Goal: Find specific page/section: Find specific page/section

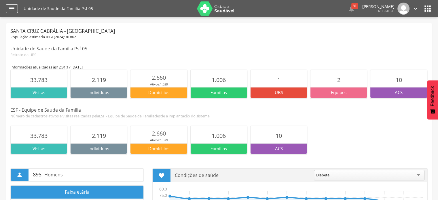
click at [12, 7] on icon "" at bounding box center [11, 8] width 7 height 7
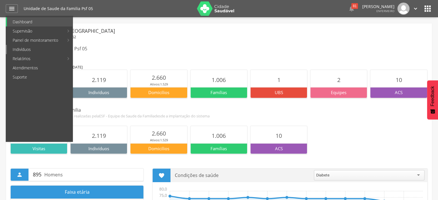
click at [31, 49] on link "Indivíduos" at bounding box center [40, 49] width 66 height 9
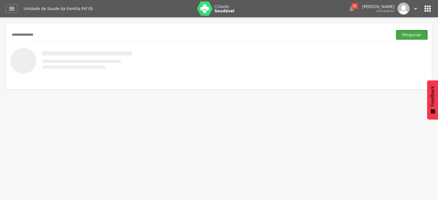
click at [412, 37] on button "Pesquisar" at bounding box center [412, 35] width 32 height 10
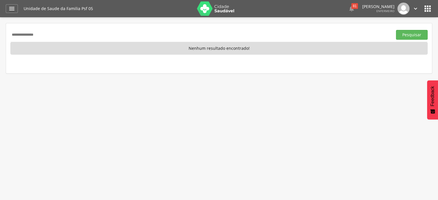
drag, startPoint x: 47, startPoint y: 35, endPoint x: 0, endPoint y: 34, distance: 47.3
click at [0, 34] on div " Supervisão  Distritos  Ubs Coordenador: - Santa Cruz Cabrália / [GEOGRAPHIC…" at bounding box center [219, 117] width 438 height 200
click at [423, 35] on button "Pesquisar" at bounding box center [412, 35] width 32 height 10
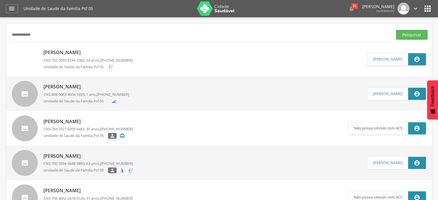
click at [44, 33] on input "**********" at bounding box center [200, 35] width 380 height 10
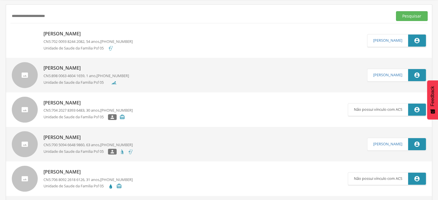
scroll to position [29, 0]
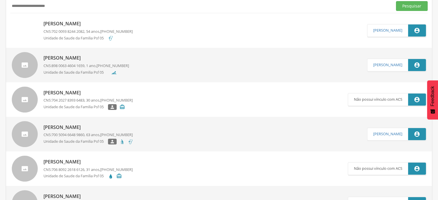
type input "**********"
click at [422, 7] on button "Pesquisar" at bounding box center [412, 6] width 32 height 10
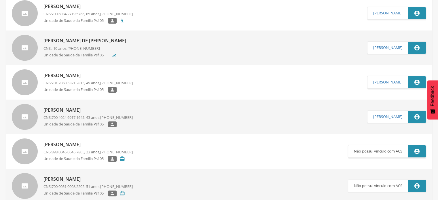
scroll to position [0, 0]
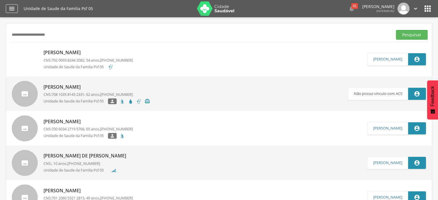
click at [14, 6] on icon "" at bounding box center [11, 8] width 7 height 7
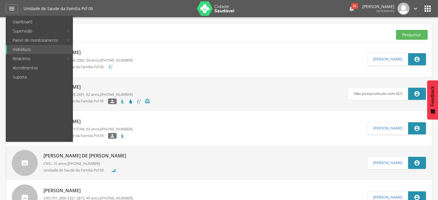
click at [352, 8] on div "81" at bounding box center [355, 6] width 7 height 6
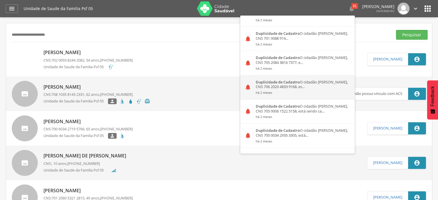
scroll to position [259, 0]
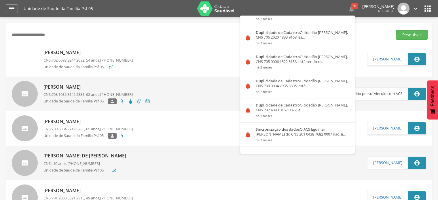
click at [416, 8] on icon "" at bounding box center [416, 8] width 6 height 6
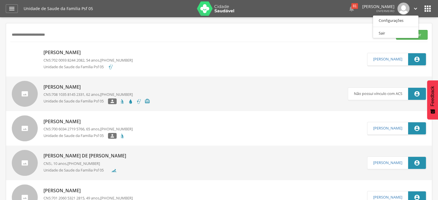
click at [427, 9] on icon "" at bounding box center [427, 8] width 9 height 9
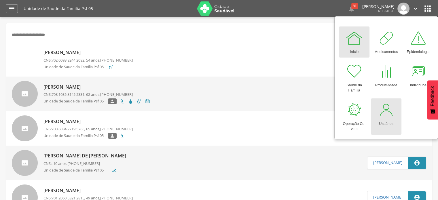
click at [382, 120] on div "Usuários" at bounding box center [386, 123] width 14 height 8
